Goal: Find specific page/section: Find specific page/section

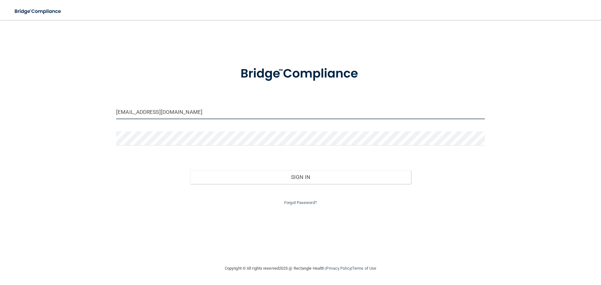
drag, startPoint x: 208, startPoint y: 114, endPoint x: 77, endPoint y: 126, distance: 132.0
click at [77, 126] on div "[EMAIL_ADDRESS][DOMAIN_NAME] Invalid email/password. You don't have permission …" at bounding box center [301, 142] width 576 height 232
type input "[PERSON_NAME][EMAIL_ADDRESS][PERSON_NAME][DOMAIN_NAME]"
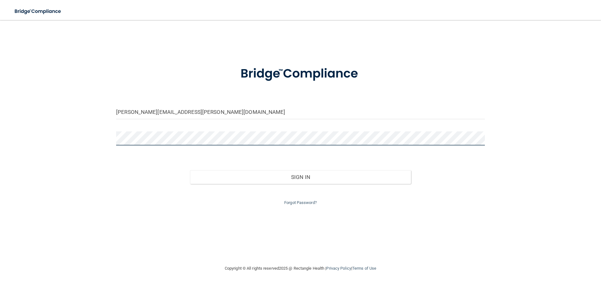
click at [190, 170] on button "Sign In" at bounding box center [300, 177] width 221 height 14
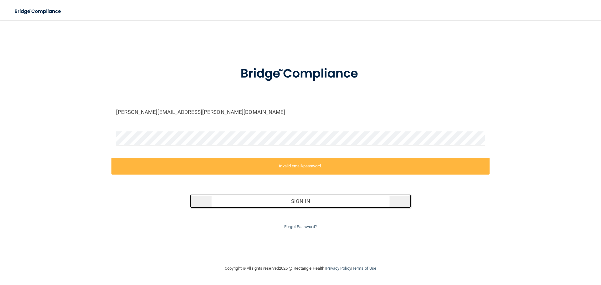
click at [325, 204] on button "Sign In" at bounding box center [300, 201] width 221 height 14
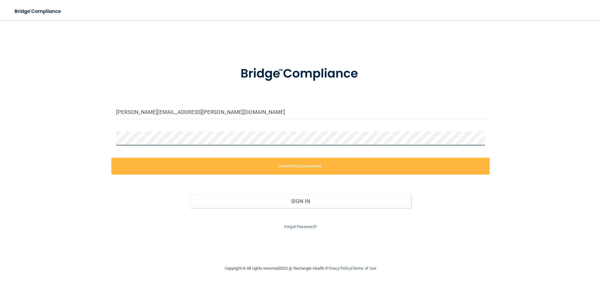
click at [93, 164] on div "[PERSON_NAME][EMAIL_ADDRESS][PERSON_NAME][DOMAIN_NAME] Invalid email/password. …" at bounding box center [301, 142] width 576 height 232
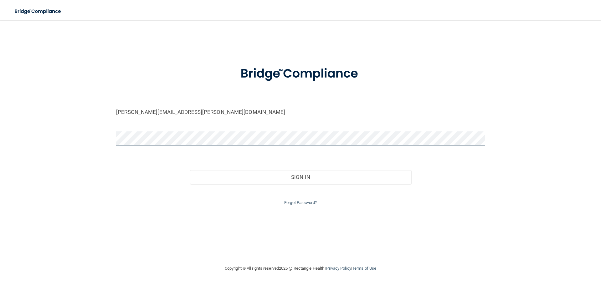
click at [190, 170] on button "Sign In" at bounding box center [300, 177] width 221 height 14
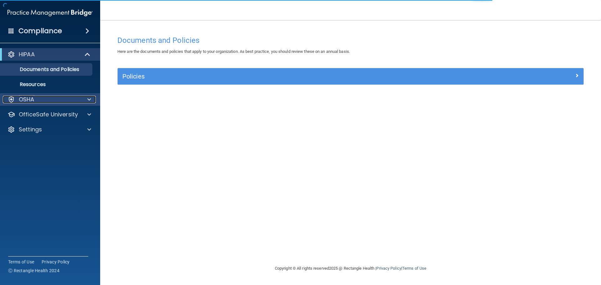
click at [72, 102] on div "OSHA" at bounding box center [42, 100] width 78 height 8
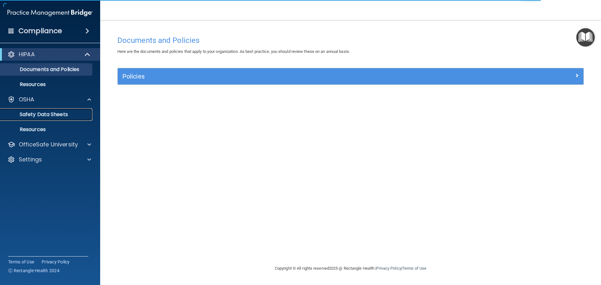
click at [62, 116] on p "Safety Data Sheets" at bounding box center [46, 114] width 85 height 6
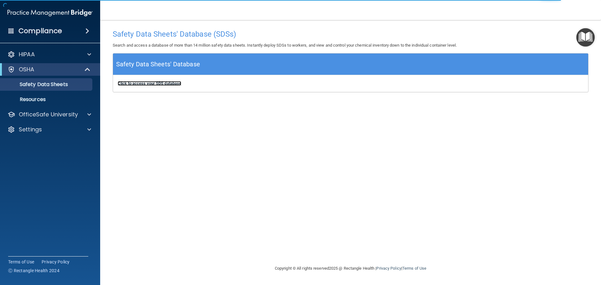
click at [154, 83] on b "Click to access your SDS database" at bounding box center [150, 83] width 64 height 5
